Goal: Information Seeking & Learning: Check status

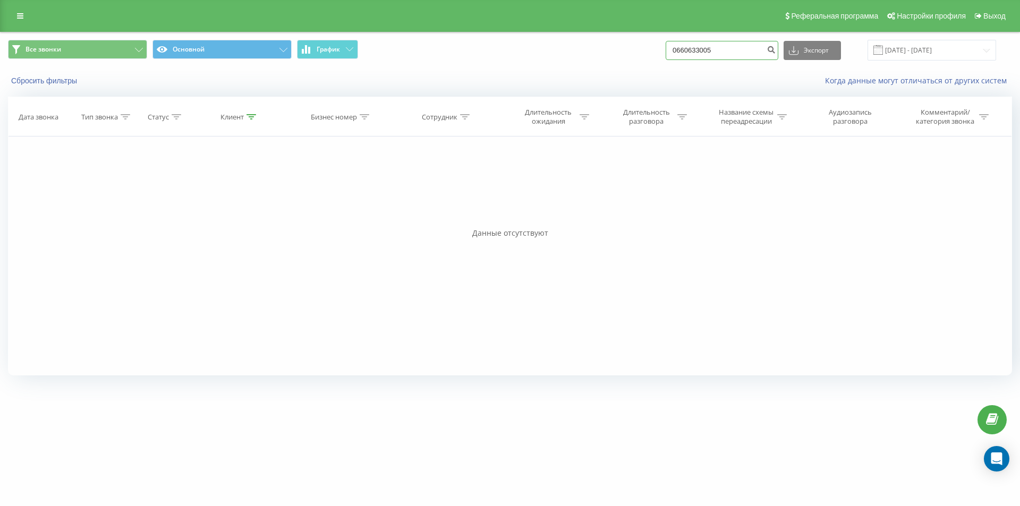
drag, startPoint x: 0, startPoint y: 0, endPoint x: 661, endPoint y: 50, distance: 662.7
click at [661, 50] on div "Все звонки Основной График 0660633005 Экспорт .csv .xls .xlsx 22.06.2025 - 22.0…" at bounding box center [510, 50] width 1004 height 21
paste input "380678983371"
type input "380678983371"
click at [776, 49] on icon "submit" at bounding box center [771, 48] width 9 height 6
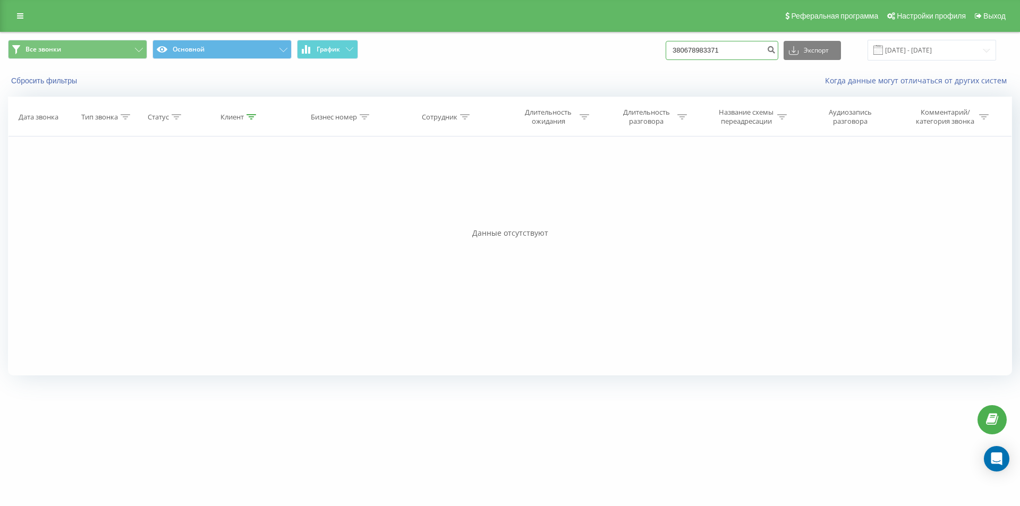
drag, startPoint x: 732, startPoint y: 50, endPoint x: 666, endPoint y: 50, distance: 65.9
click at [666, 50] on div "Все звонки Основной График 380678983371 Экспорт .csv .xls .xlsx 22.06.2025 - 22…" at bounding box center [510, 50] width 1004 height 21
paste input "35162052"
type input "380635162052"
click at [776, 52] on icon "submit" at bounding box center [771, 48] width 9 height 6
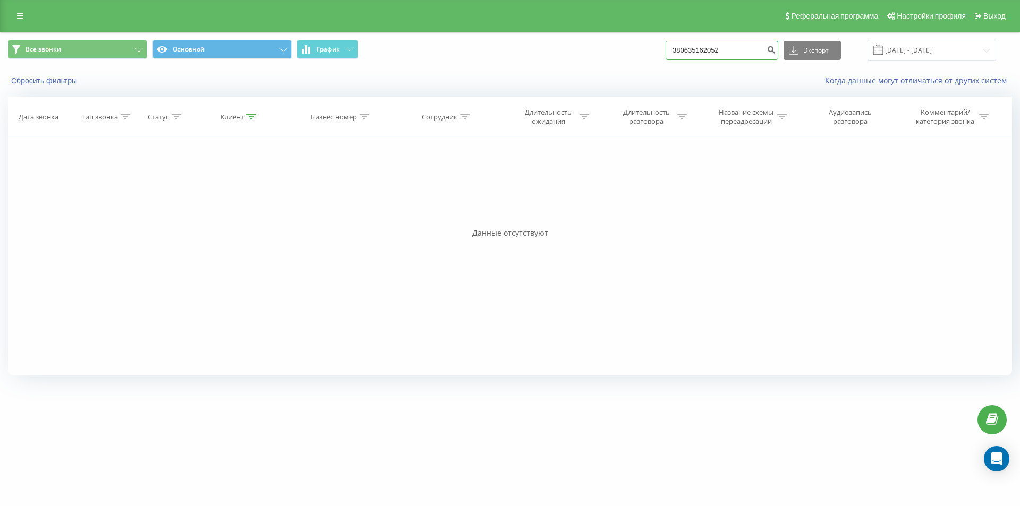
drag, startPoint x: 744, startPoint y: 45, endPoint x: 656, endPoint y: 47, distance: 88.2
click at [656, 47] on div "Все звонки Основной График 380635162052 Экспорт .csv .xls .xlsx 22.06.2025 - 22…" at bounding box center [510, 50] width 1004 height 21
paste input "504137194"
type input "380504137194"
click at [776, 48] on icon "submit" at bounding box center [771, 48] width 9 height 6
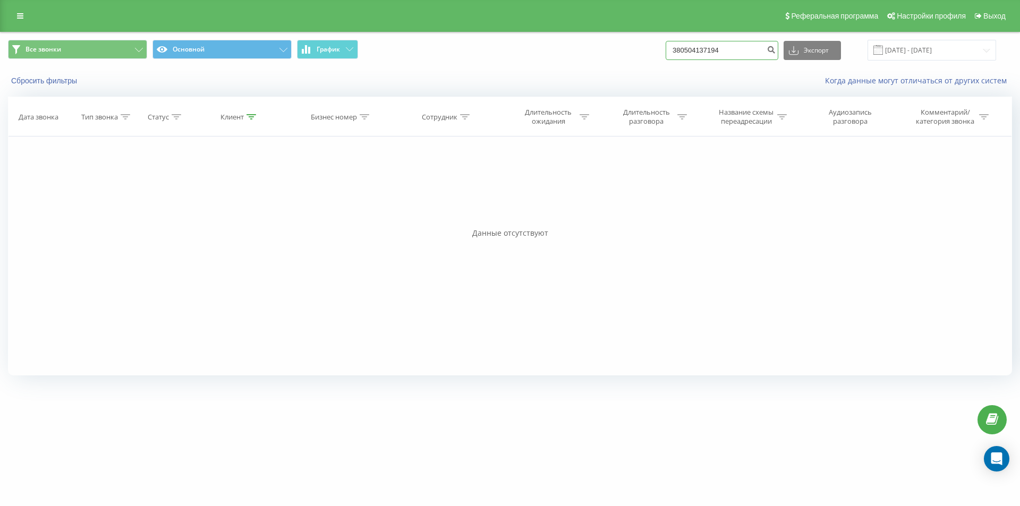
drag, startPoint x: 728, startPoint y: 44, endPoint x: 670, endPoint y: 43, distance: 57.9
click at [670, 43] on div "Все звонки Основной График 380504137194 Экспорт .csv .xls .xlsx [DATE] - [DATE]" at bounding box center [510, 50] width 1004 height 21
paste input "0957629337"
type input "0957629337"
click at [776, 46] on icon "submit" at bounding box center [771, 48] width 9 height 6
